Goal: Information Seeking & Learning: Compare options

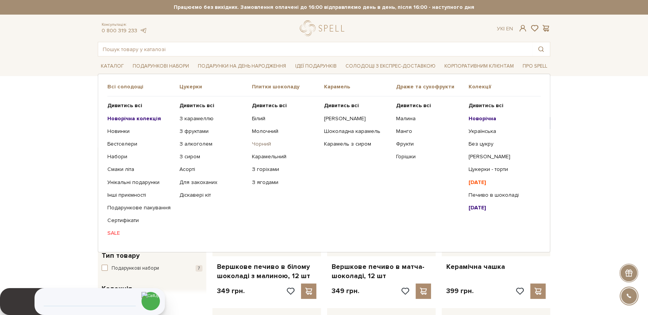
click at [264, 142] on link "Чорний" at bounding box center [285, 143] width 66 height 7
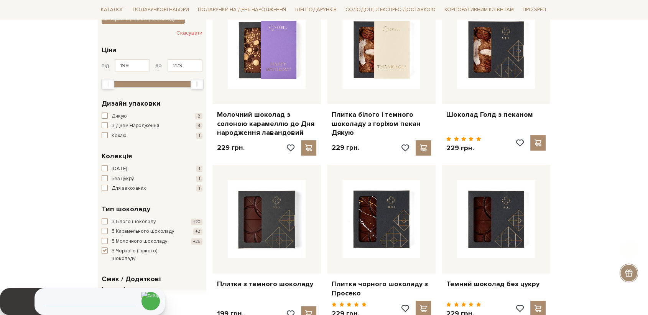
scroll to position [213, 0]
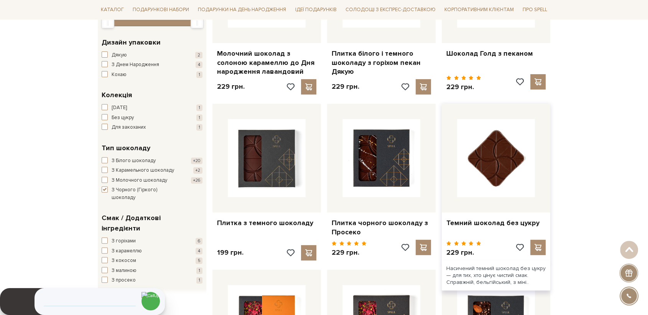
click at [508, 153] on img at bounding box center [496, 158] width 78 height 78
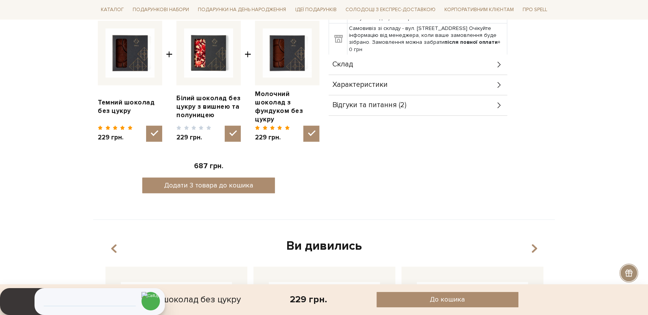
scroll to position [298, 0]
click at [331, 58] on div "Склад" at bounding box center [418, 64] width 179 height 20
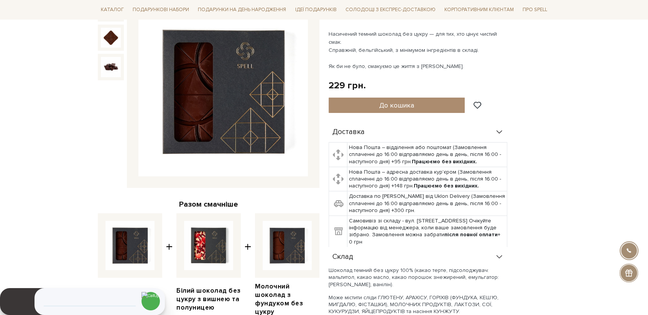
scroll to position [128, 0]
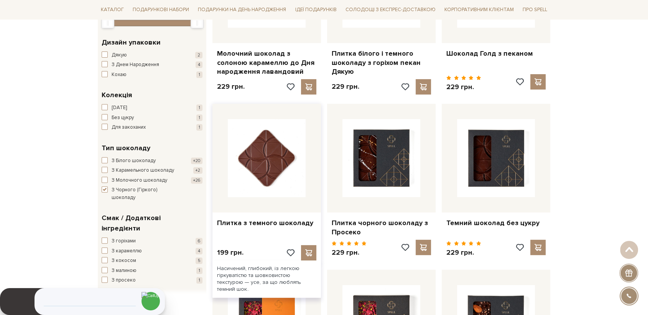
click at [264, 168] on img at bounding box center [267, 158] width 78 height 78
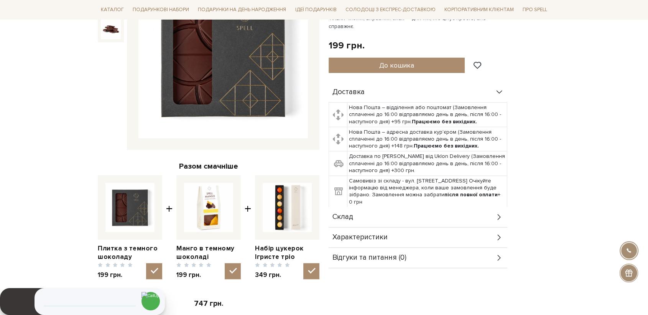
scroll to position [170, 0]
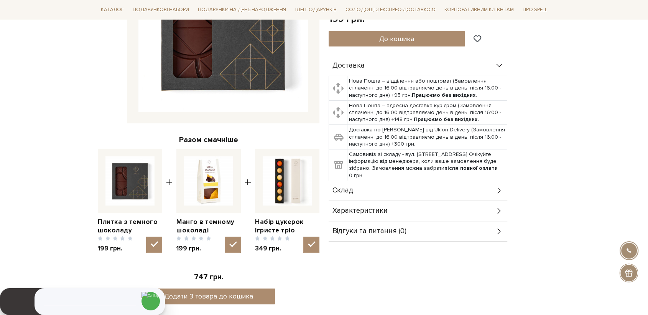
click at [344, 187] on span "Склад" at bounding box center [343, 190] width 21 height 7
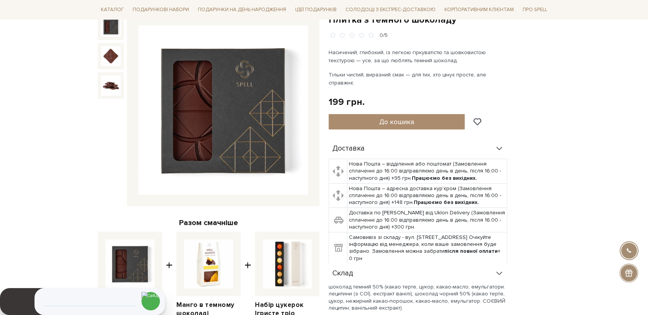
scroll to position [85, 0]
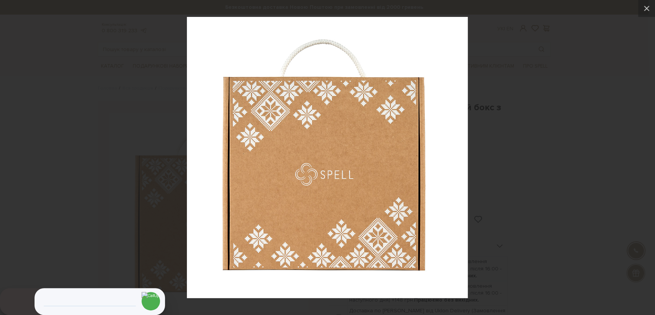
click at [151, 58] on div at bounding box center [327, 157] width 655 height 315
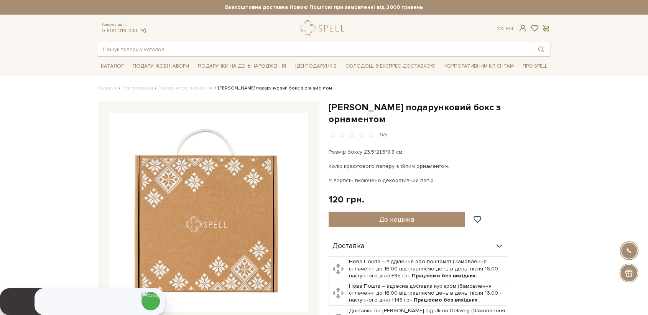
click at [196, 48] on input "text" at bounding box center [315, 49] width 434 height 14
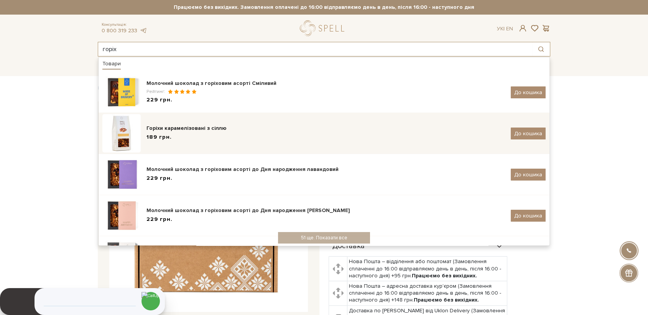
type input "горіх"
click at [130, 124] on img at bounding box center [121, 133] width 38 height 38
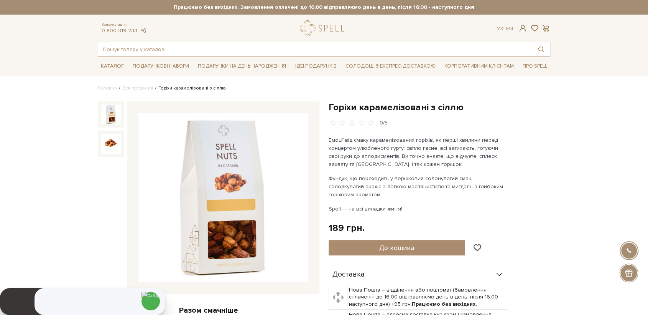
click at [129, 53] on input "text" at bounding box center [315, 49] width 434 height 14
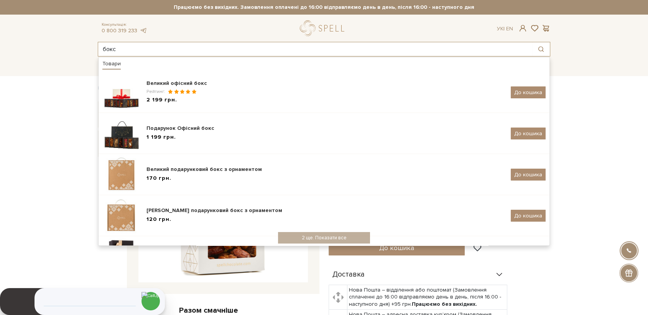
type input "бокс"
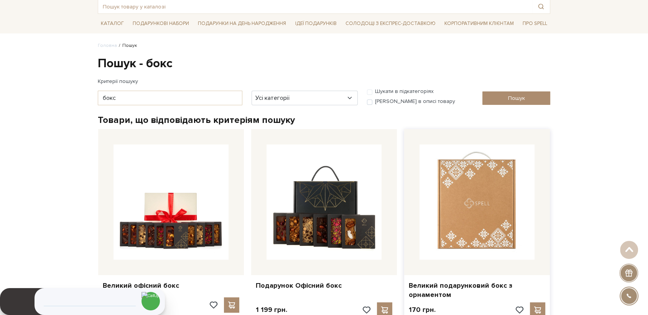
drag, startPoint x: 463, startPoint y: 227, endPoint x: 441, endPoint y: 166, distance: 64.9
click at [462, 227] on img at bounding box center [477, 201] width 115 height 115
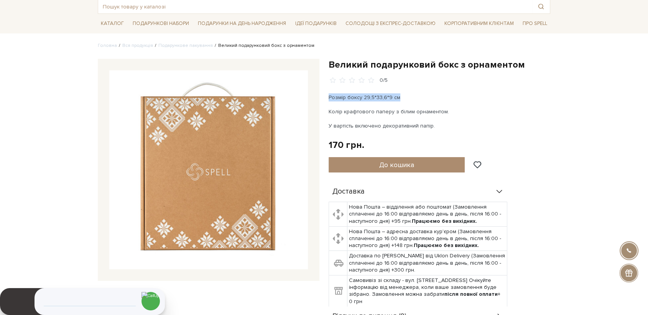
drag, startPoint x: 402, startPoint y: 99, endPoint x: 328, endPoint y: 96, distance: 74.9
click at [328, 96] on div "Великий подарунковий бокс з орнаментом 0/5 Розмір боксу 29,5*33,6*9 см Колір кр…" at bounding box center [439, 193] width 231 height 268
copy p "Розмір боксу 29,5*33,6*9 см"
